Goal: Find contact information: Find contact information

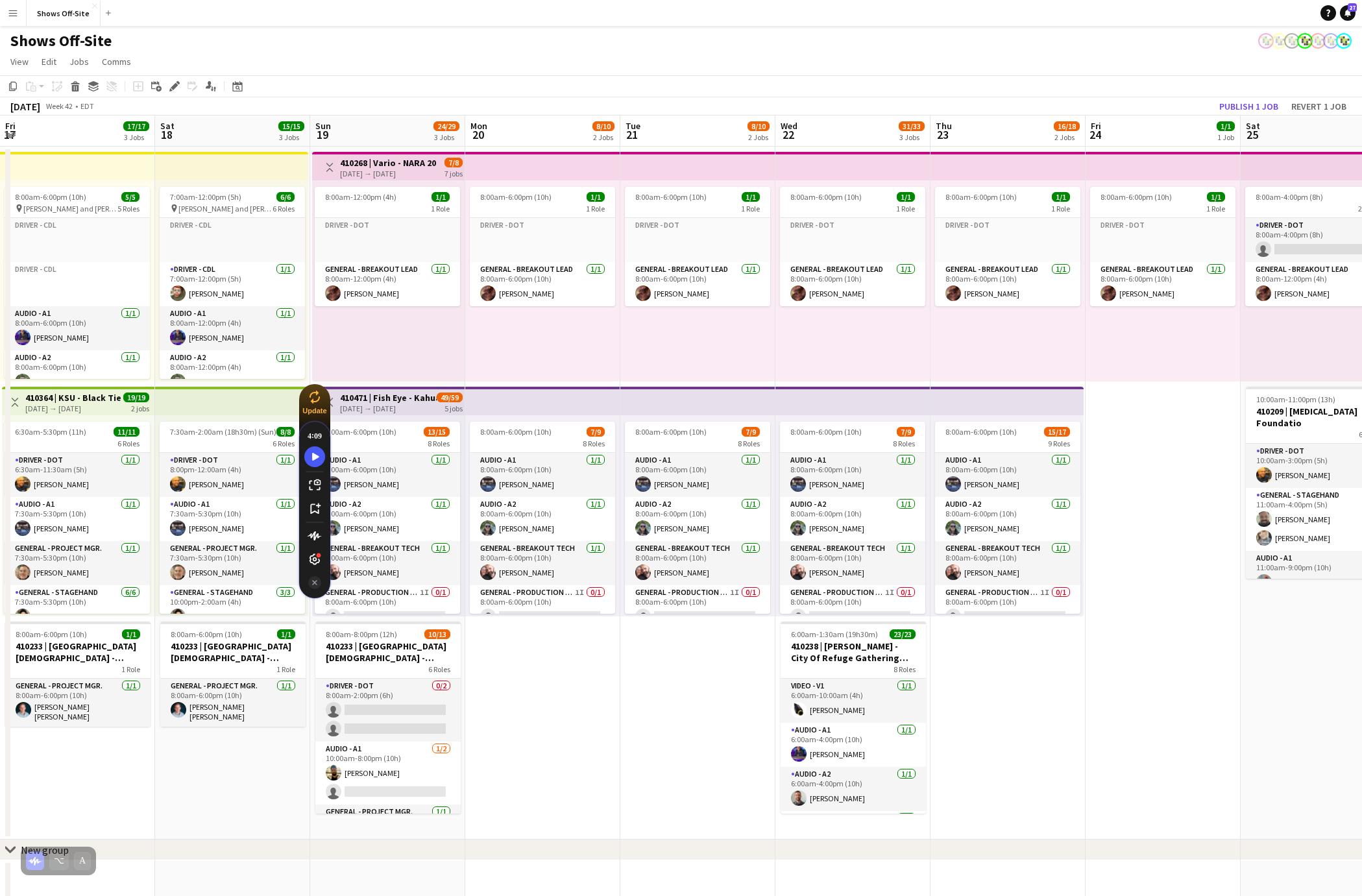
scroll to position [387, 0]
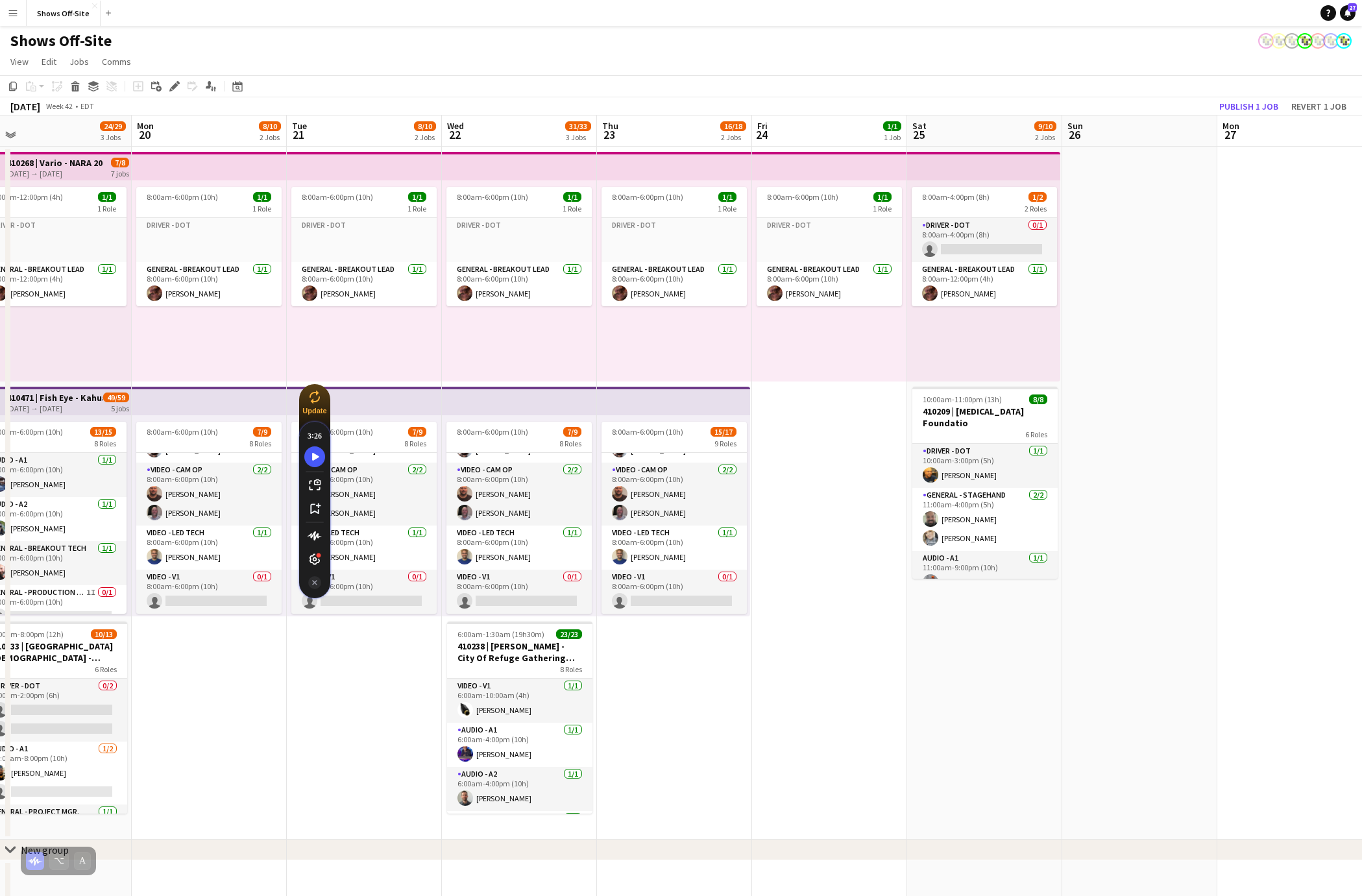
drag, startPoint x: 737, startPoint y: 736, endPoint x: 998, endPoint y: 757, distance: 261.8
click at [996, 757] on app-calendar-viewport "Fri 17 17/17 3 Jobs Sat 18 15/15 3 Jobs Sun 19 24/29 3 Jobs Mon 20 8/10 2 Jobs …" at bounding box center [681, 537] width 1362 height 843
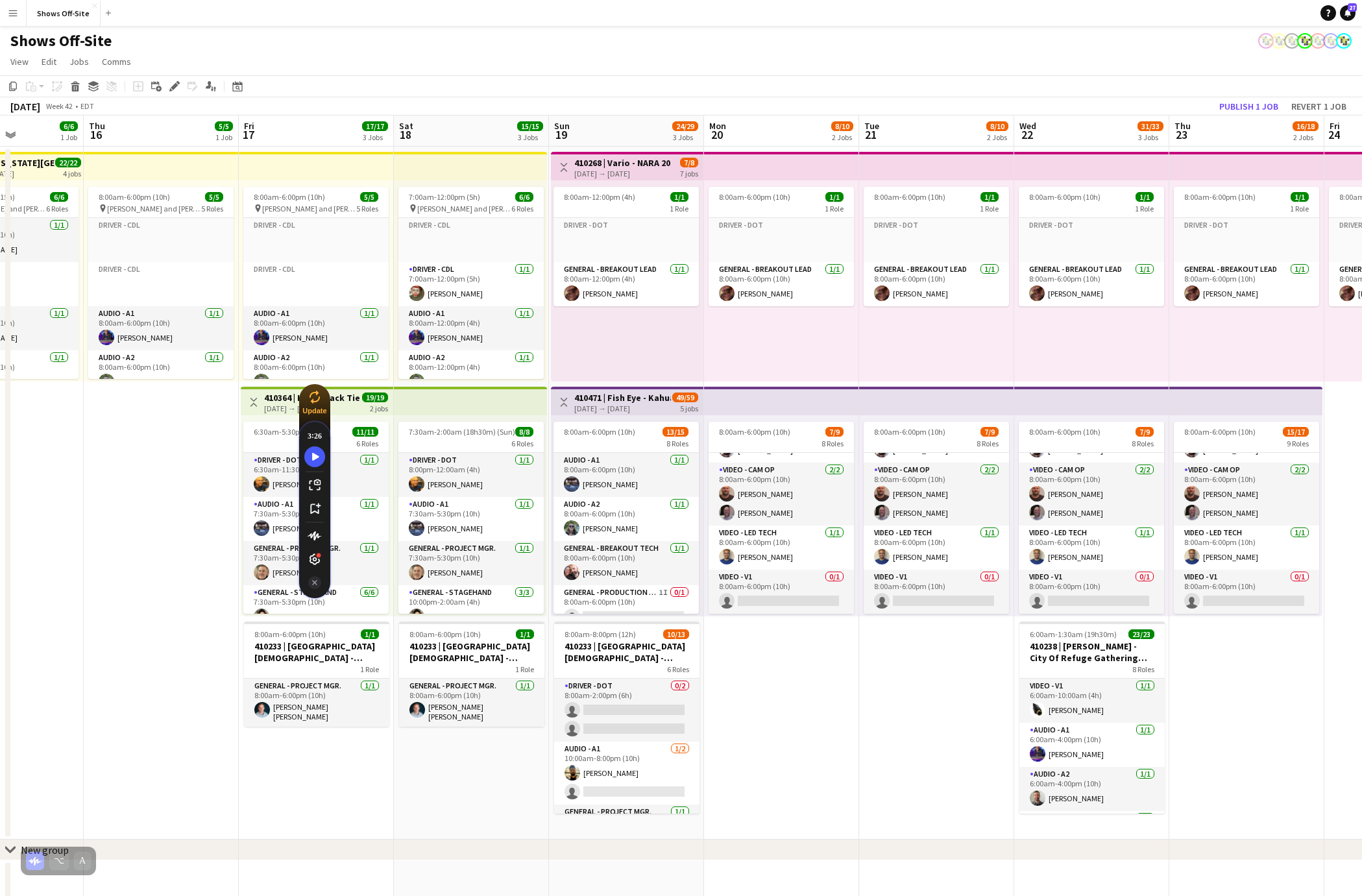
drag, startPoint x: 534, startPoint y: 823, endPoint x: 945, endPoint y: 801, distance: 411.6
click at [945, 801] on app-calendar-viewport "Mon 13 Tue 14 Wed 15 6/6 1 Job Thu 16 5/5 1 Job Fri 17 17/17 3 Jobs Sat 18 15/1…" at bounding box center [681, 537] width 1362 height 843
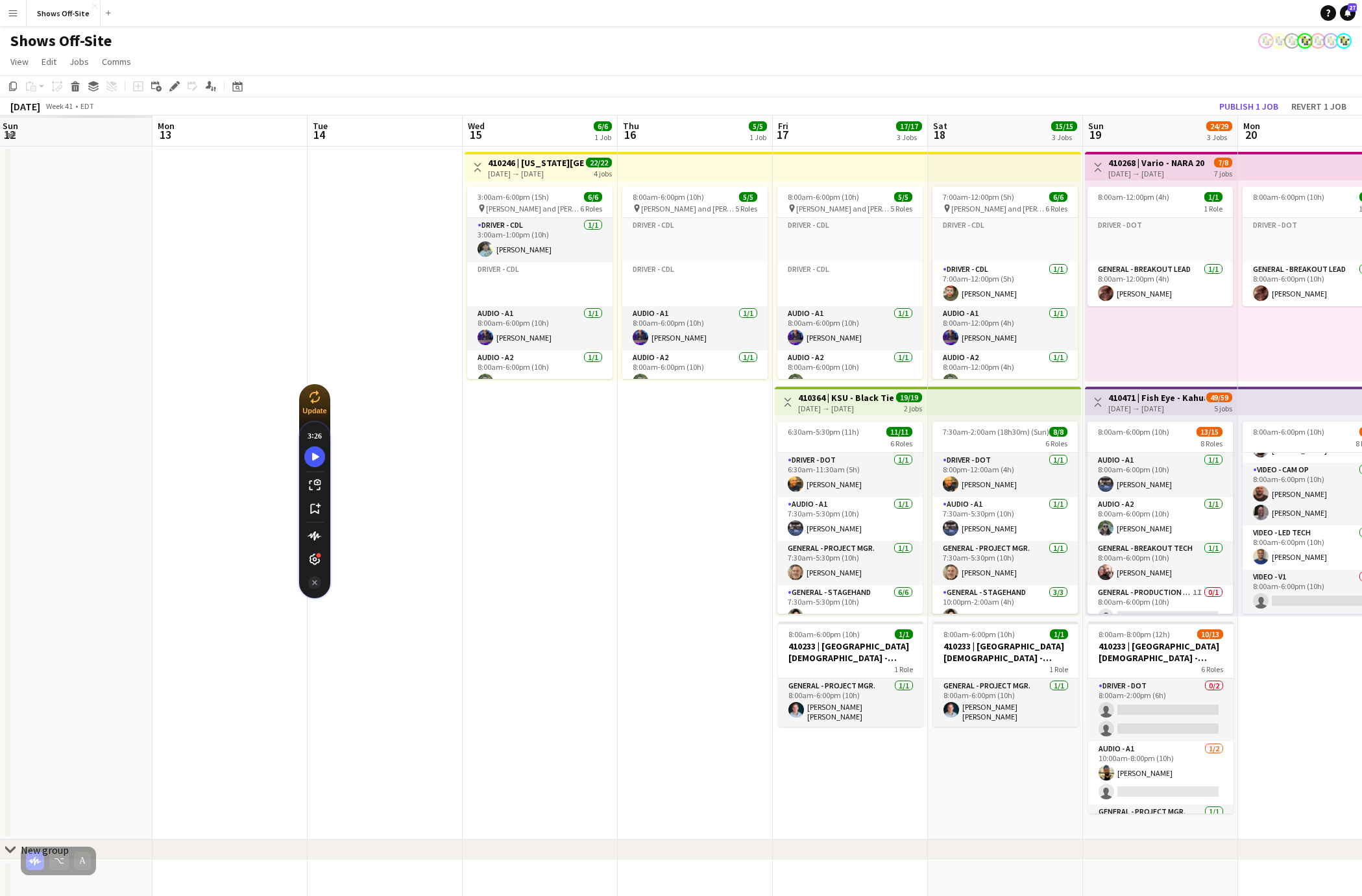
drag, startPoint x: 513, startPoint y: 800, endPoint x: 1047, endPoint y: 800, distance: 534.0
click at [1047, 800] on app-calendar-viewport "Fri 10 Sat 11 Sun 12 Mon 13 Tue 14 Wed 15 6/6 1 Job Thu 16 5/5 1 Job Fri 17 17/…" at bounding box center [681, 537] width 1362 height 843
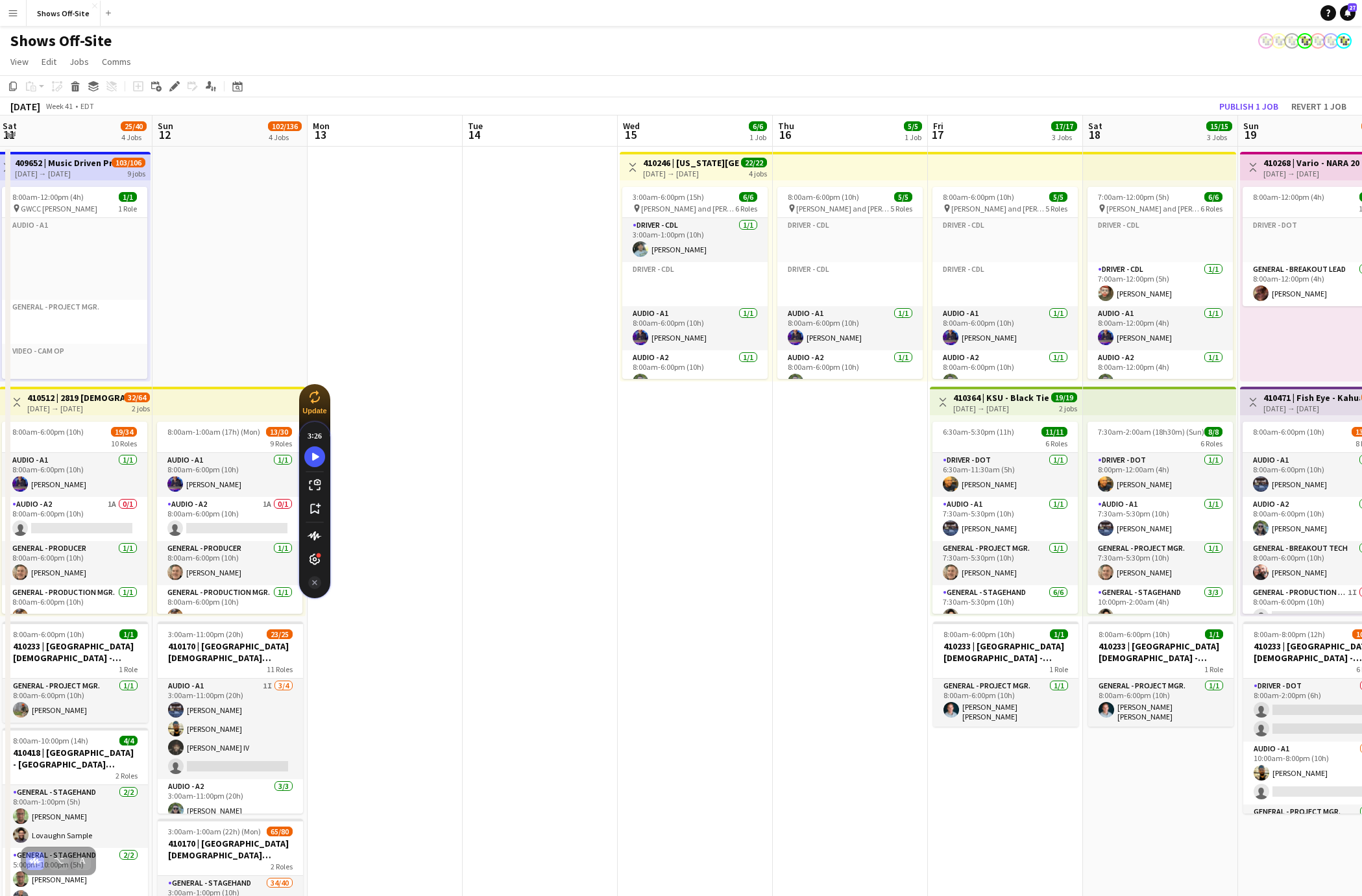
scroll to position [0, 290]
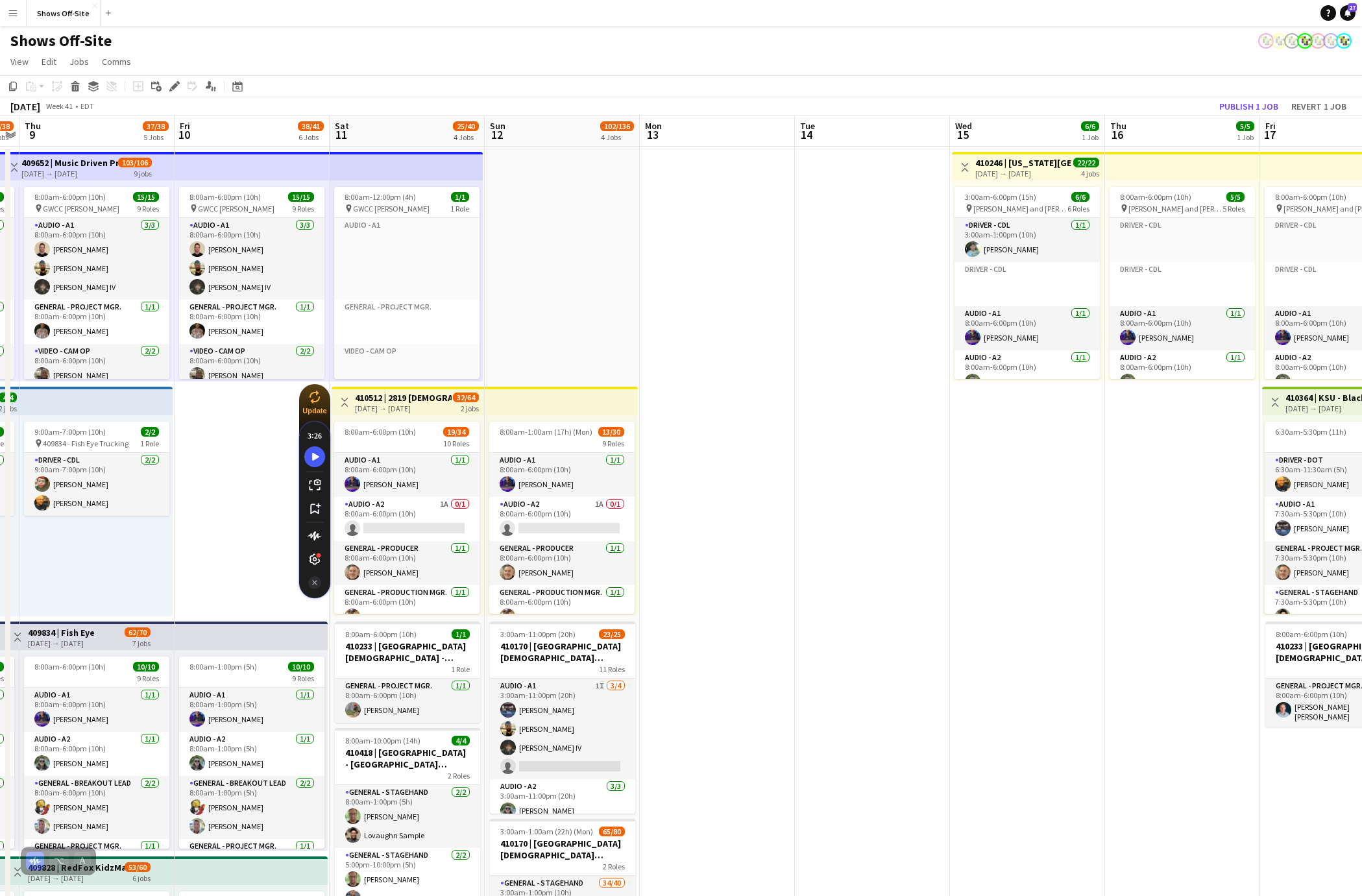
drag, startPoint x: 574, startPoint y: 778, endPoint x: 1061, endPoint y: 778, distance: 487.0
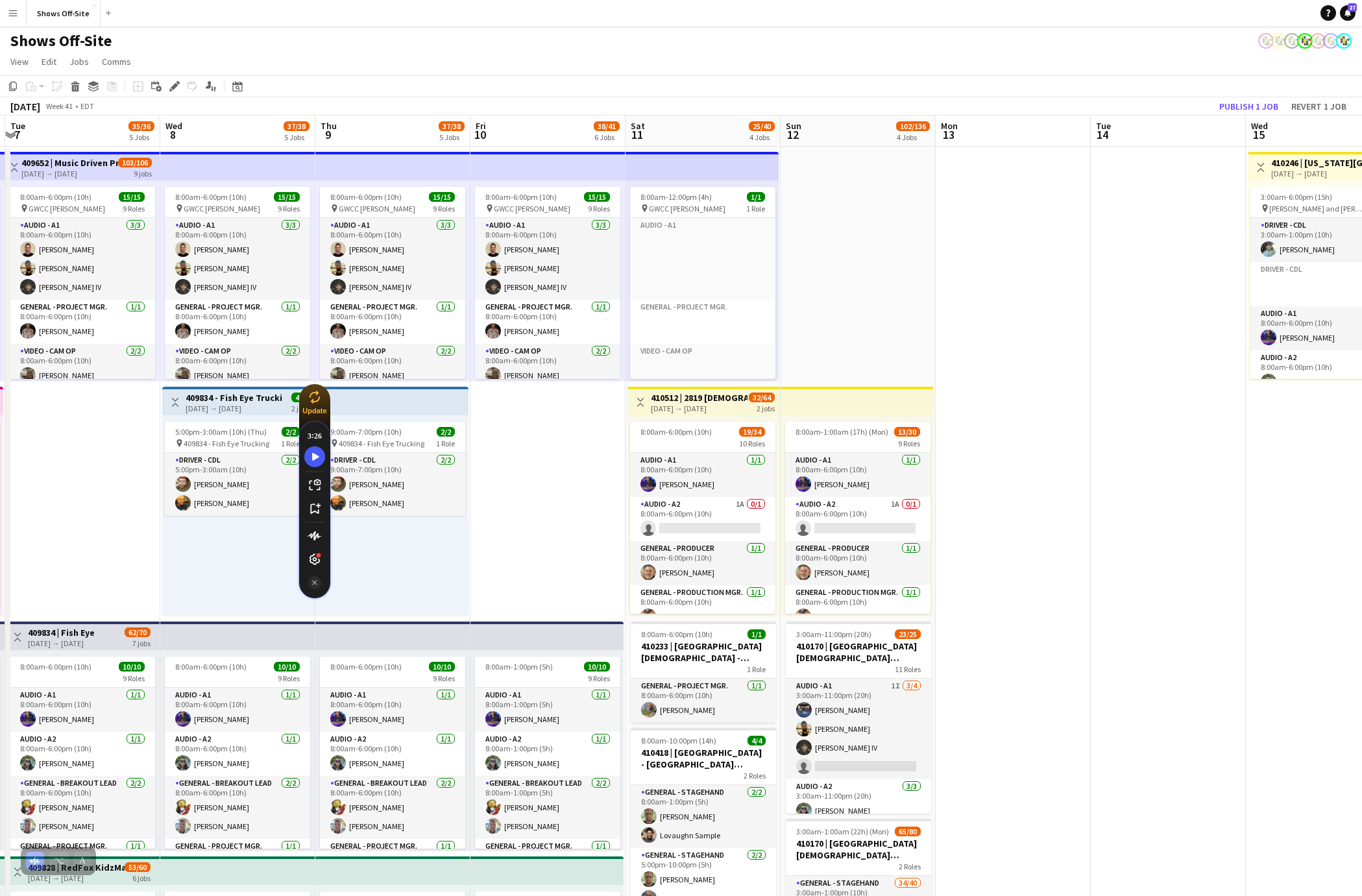
scroll to position [0, 304]
drag, startPoint x: 827, startPoint y: 785, endPoint x: 1123, endPoint y: 785, distance: 296.0
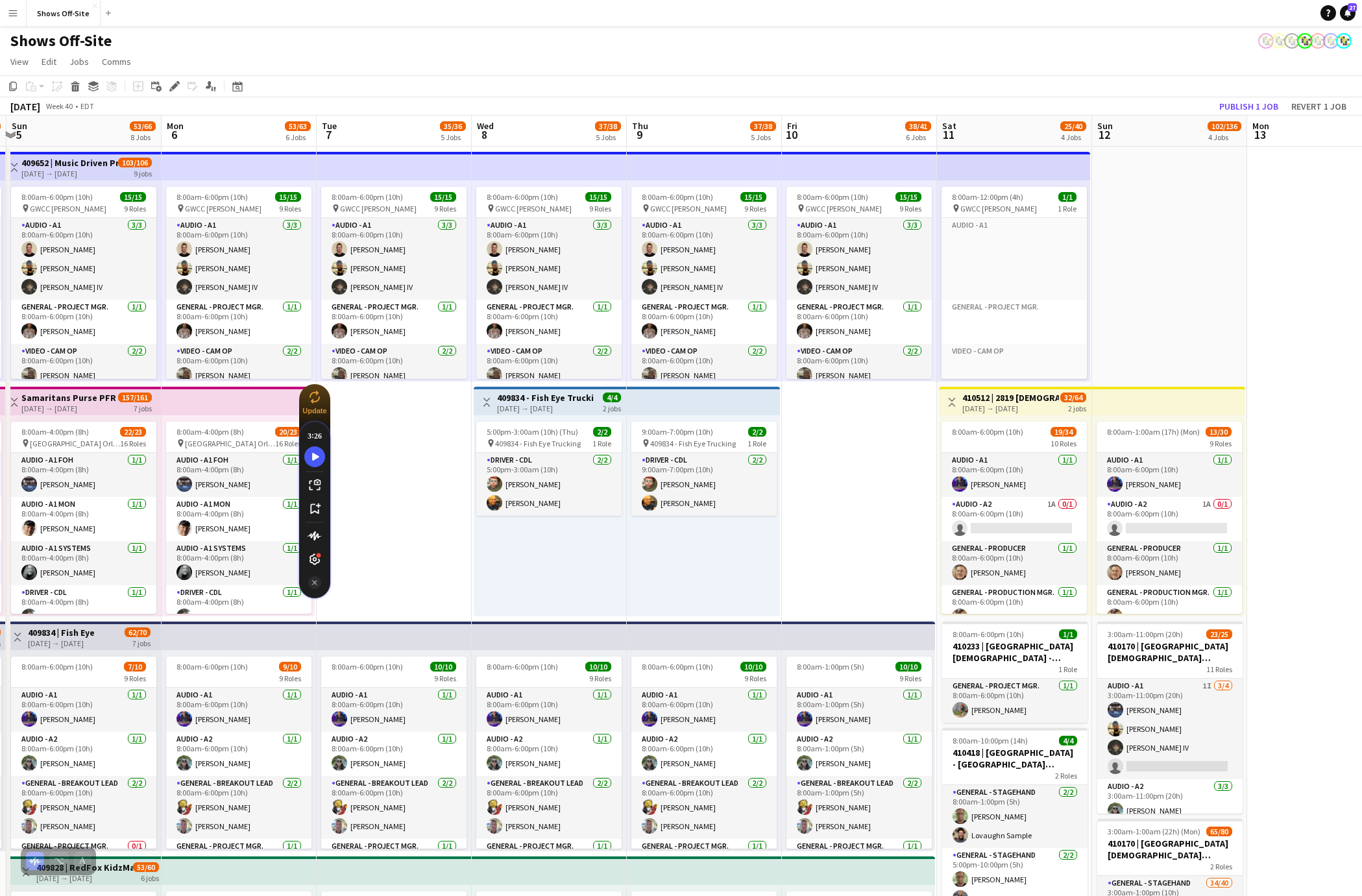
scroll to position [0, 310]
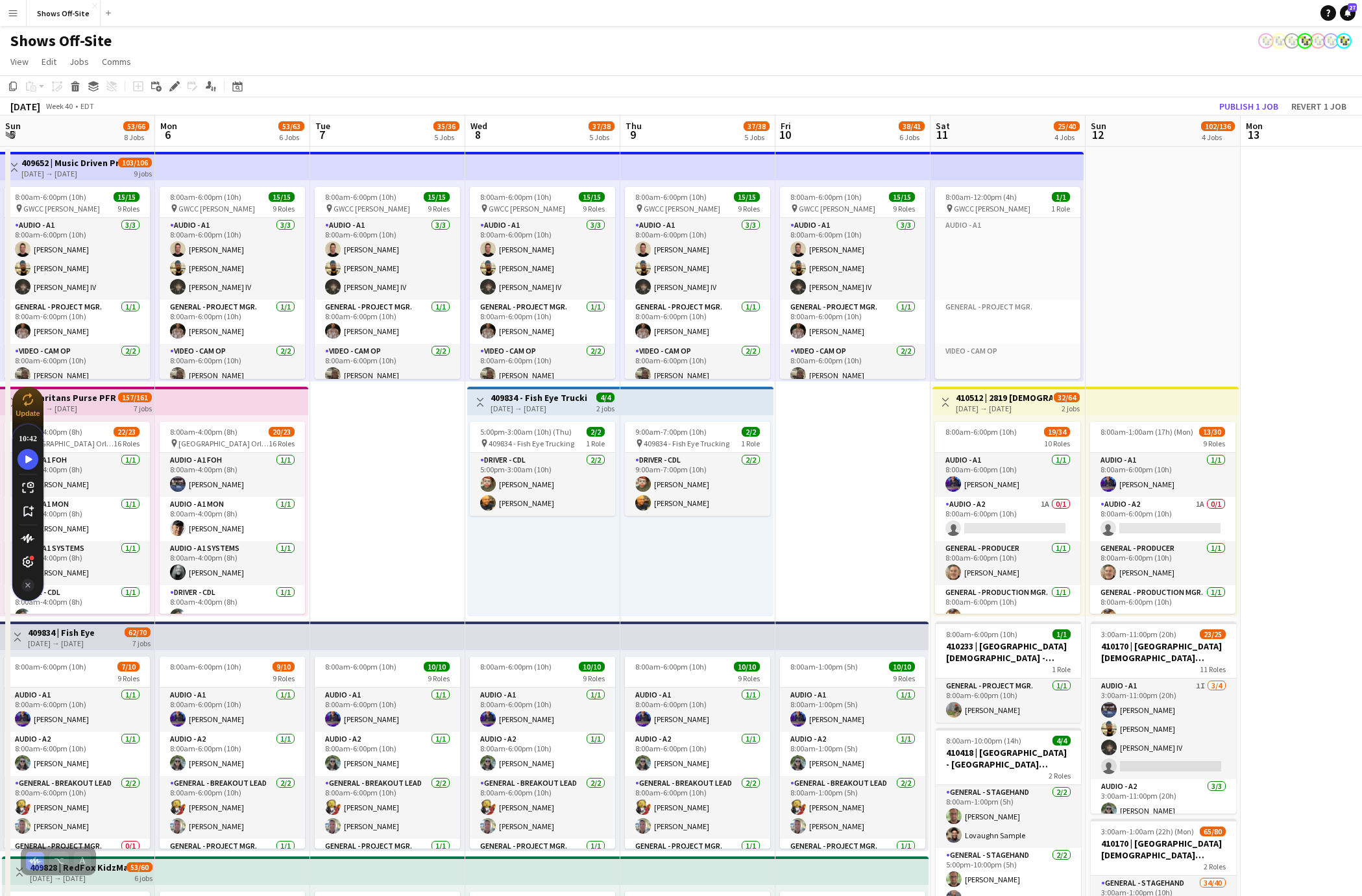
drag, startPoint x: 326, startPoint y: 394, endPoint x: 39, endPoint y: 396, distance: 287.0
click at [39, 396] on div "Update" at bounding box center [28, 405] width 31 height 24
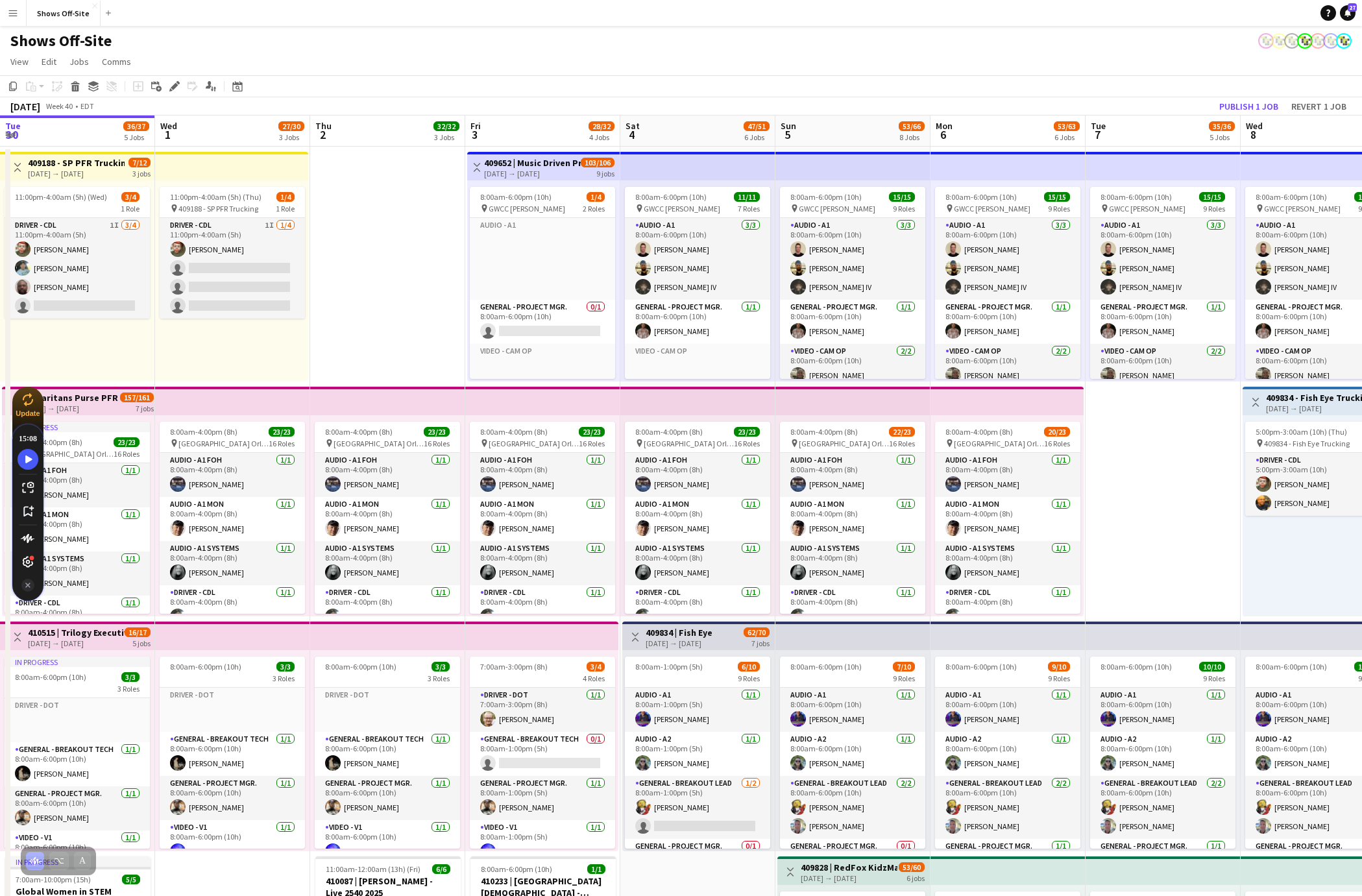
drag, startPoint x: 246, startPoint y: 869, endPoint x: 711, endPoint y: 875, distance: 465.0
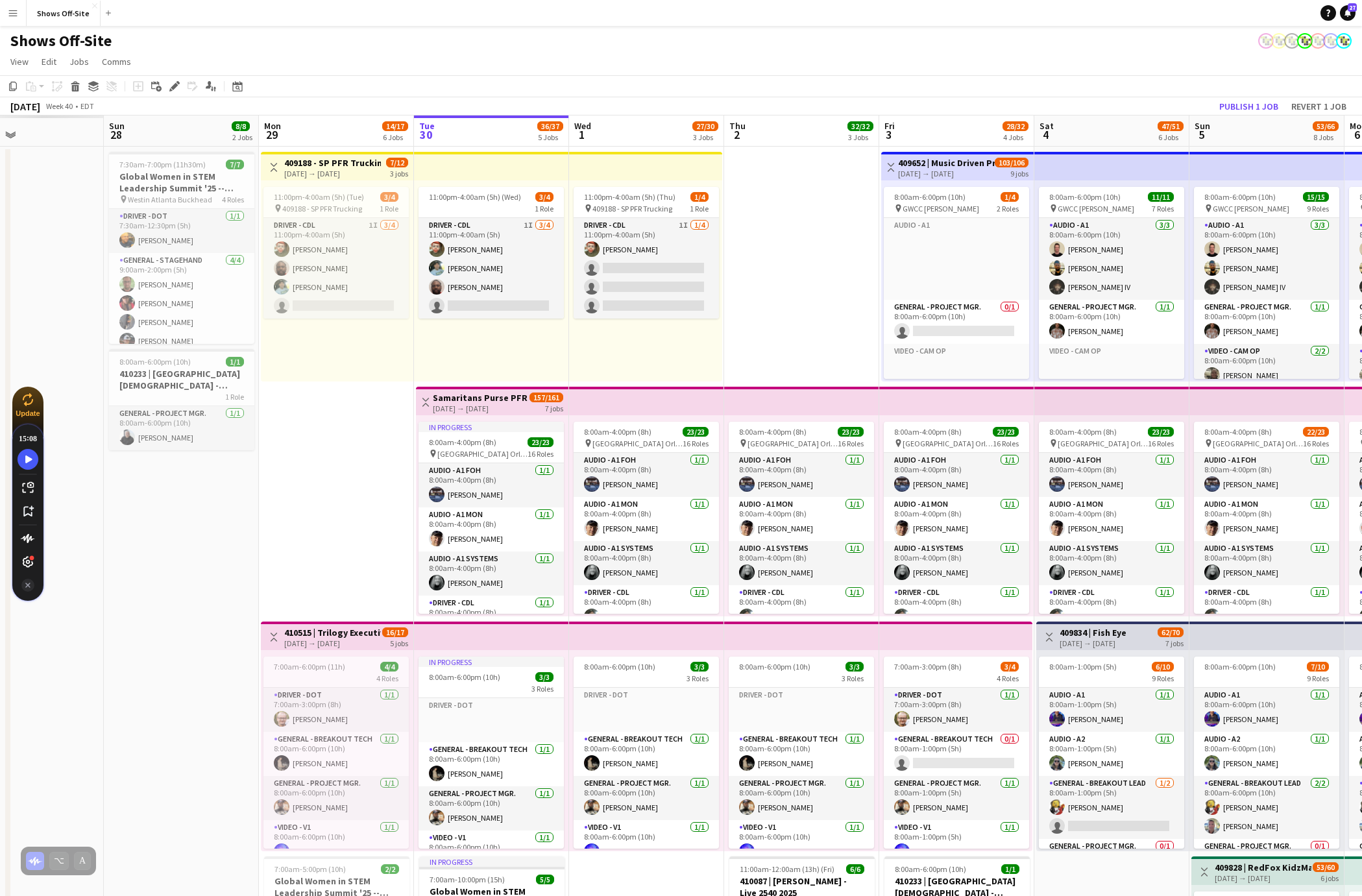
drag, startPoint x: 248, startPoint y: 871, endPoint x: 666, endPoint y: 880, distance: 418.1
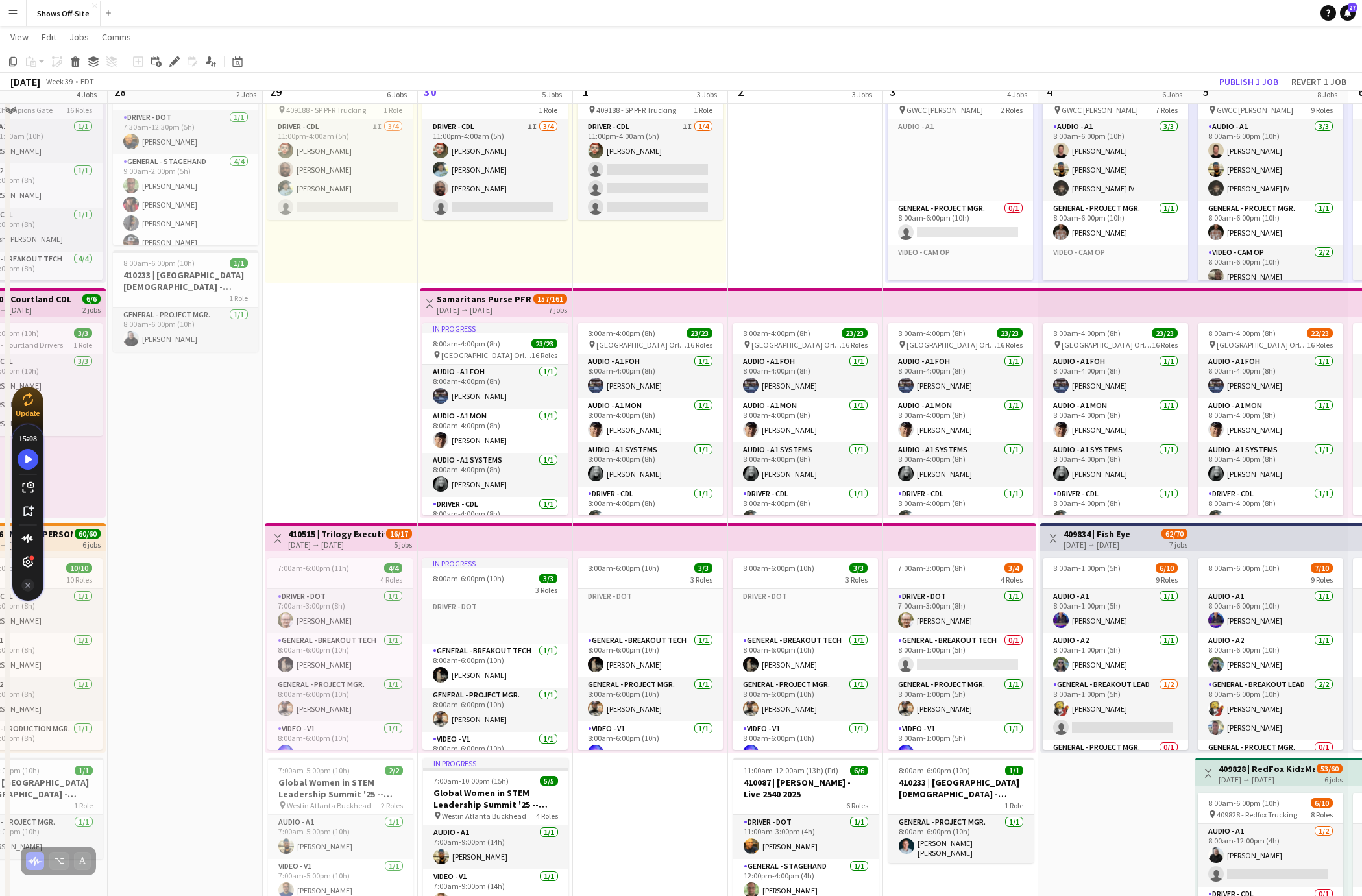
scroll to position [100, 0]
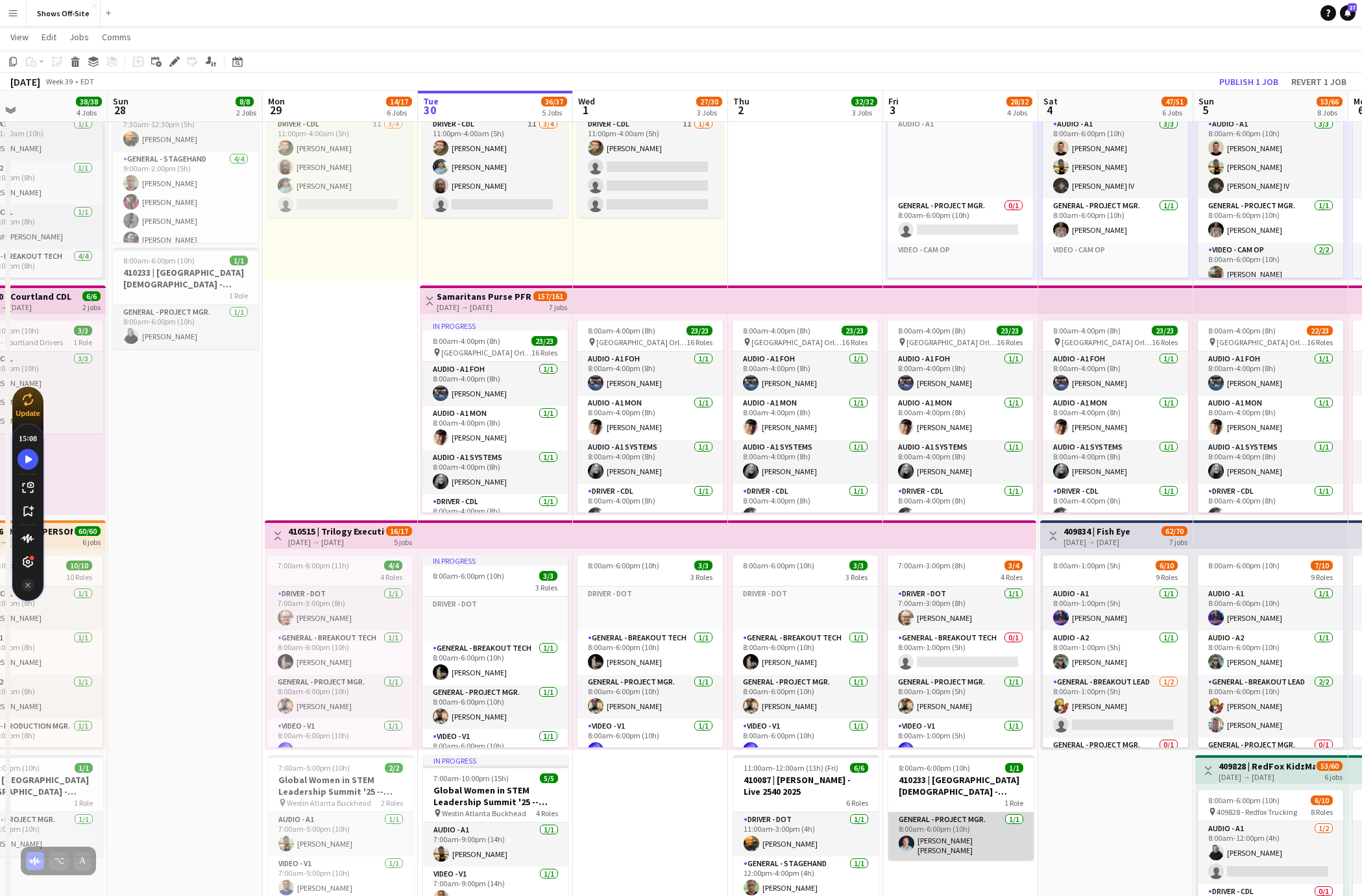
click at [967, 842] on app-card-role "General - Project Mgr. [DATE] 8:00am-6:00pm (10h) [PERSON_NAME] [PERSON_NAME]" at bounding box center [960, 836] width 145 height 48
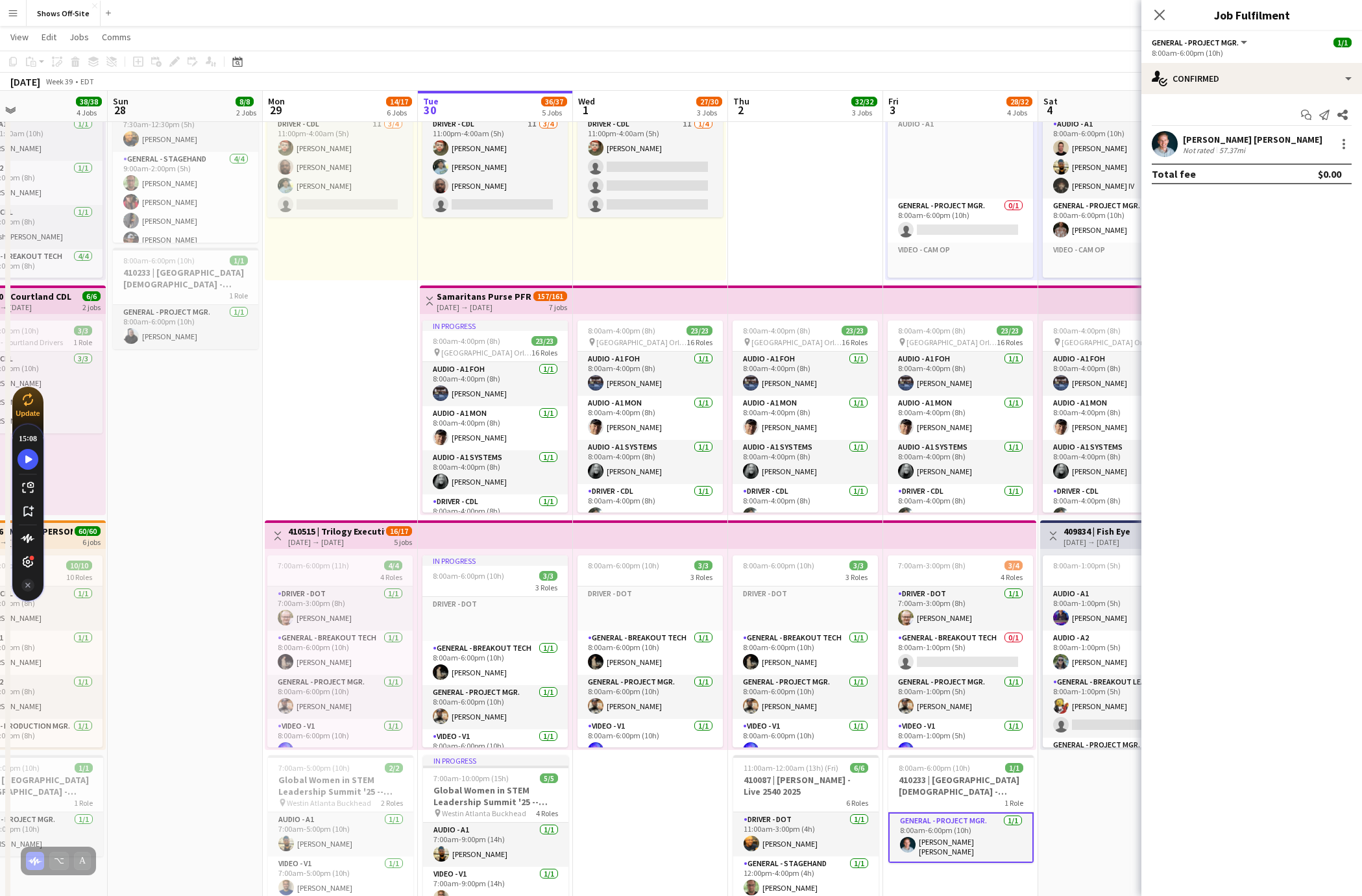
click at [1235, 139] on div "[PERSON_NAME] [PERSON_NAME]" at bounding box center [1253, 139] width 140 height 12
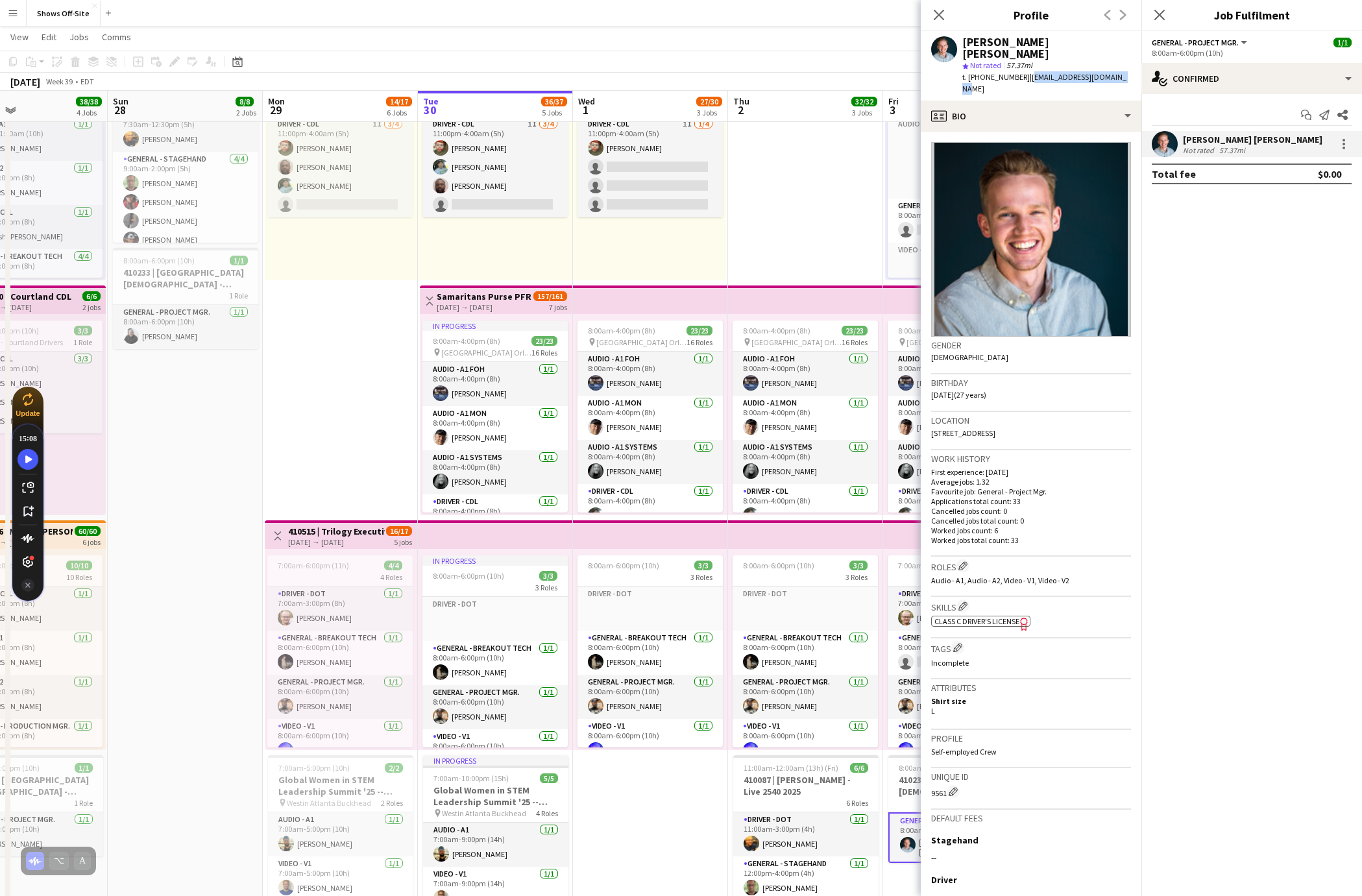
drag, startPoint x: 1120, startPoint y: 67, endPoint x: 1018, endPoint y: 70, distance: 102.0
click at [1018, 70] on div "[PERSON_NAME] [PERSON_NAME] star Not rated 57.37mi t. [PHONE_NUMBER] | [EMAIL_A…" at bounding box center [1031, 66] width 220 height 69
click at [1018, 71] on div "t. [PHONE_NUMBER] | [EMAIL_ADDRESS][DOMAIN_NAME]" at bounding box center [1046, 83] width 169 height 24
drag, startPoint x: 1053, startPoint y: 39, endPoint x: 963, endPoint y: 39, distance: 90.0
click at [963, 39] on div "[PERSON_NAME] [PERSON_NAME]" at bounding box center [1046, 48] width 169 height 24
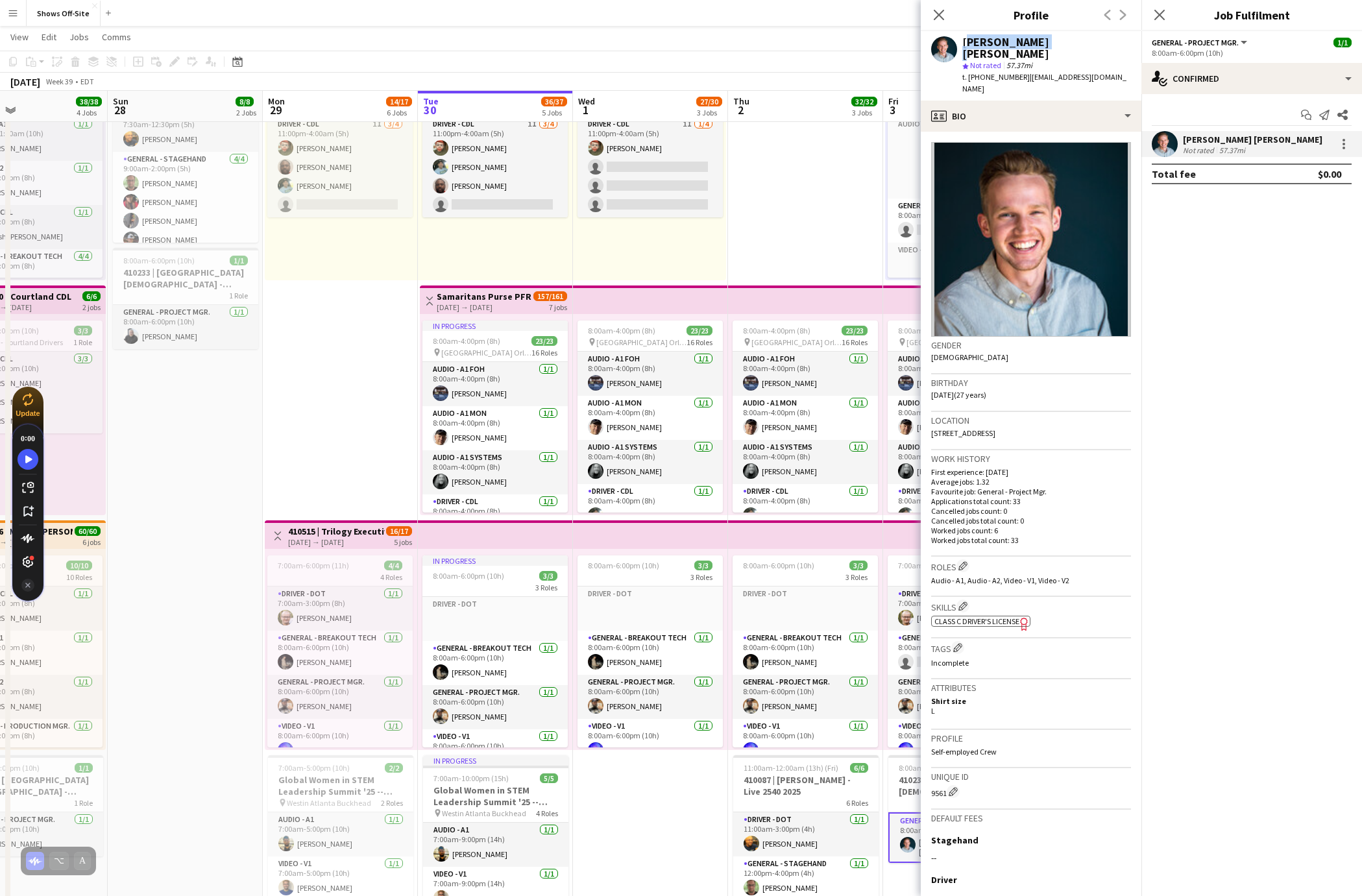
copy div "[PERSON_NAME] [PERSON_NAME]"
click at [1174, 628] on mat-expansion-panel "check Confirmed Start chat Send notification Share [PERSON_NAME] [PERSON_NAME] …" at bounding box center [1251, 495] width 220 height 802
